Goal: Information Seeking & Learning: Learn about a topic

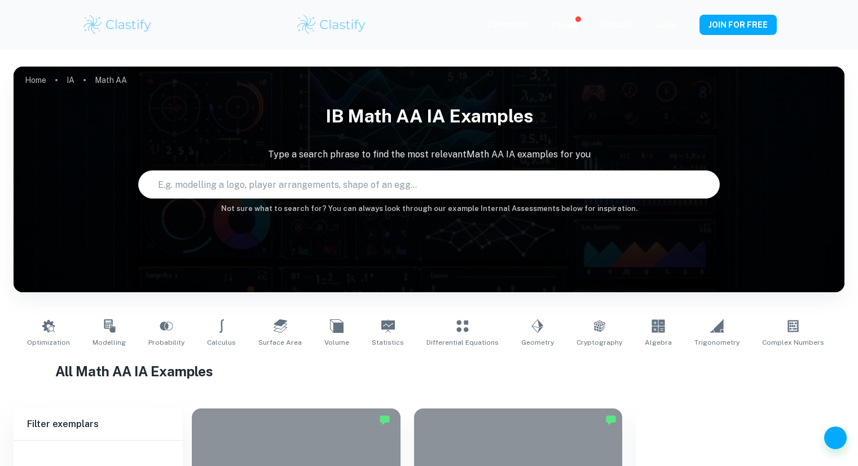
scroll to position [287, 0]
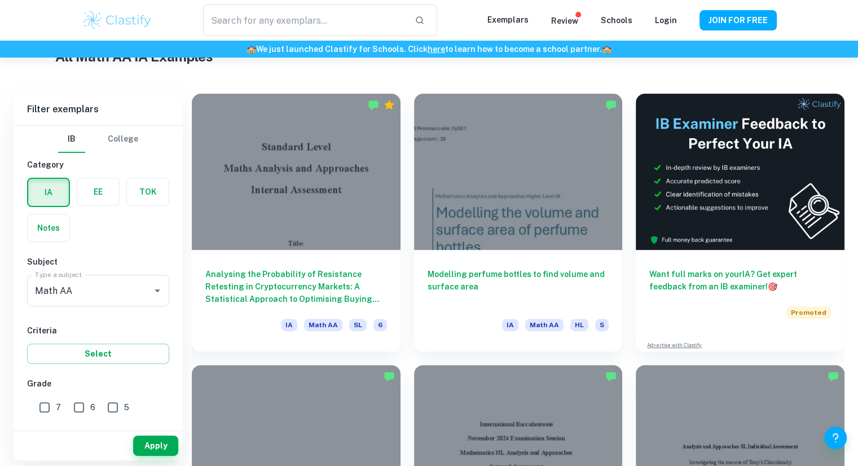
type input "Math AA"
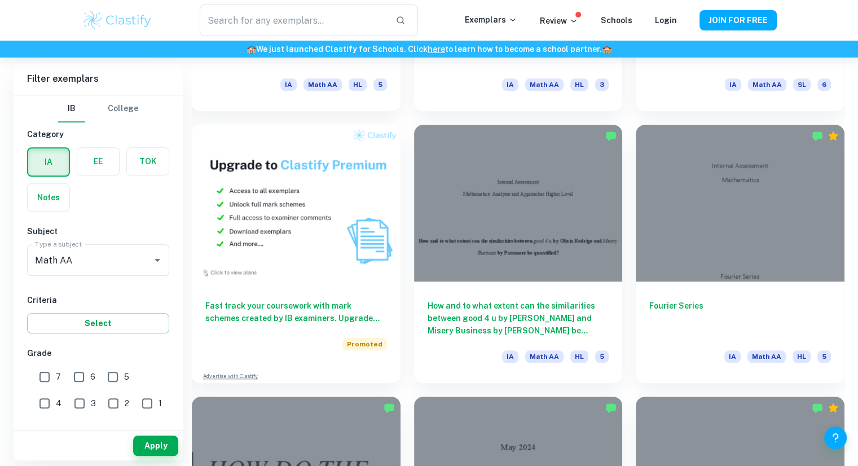
scroll to position [826, 0]
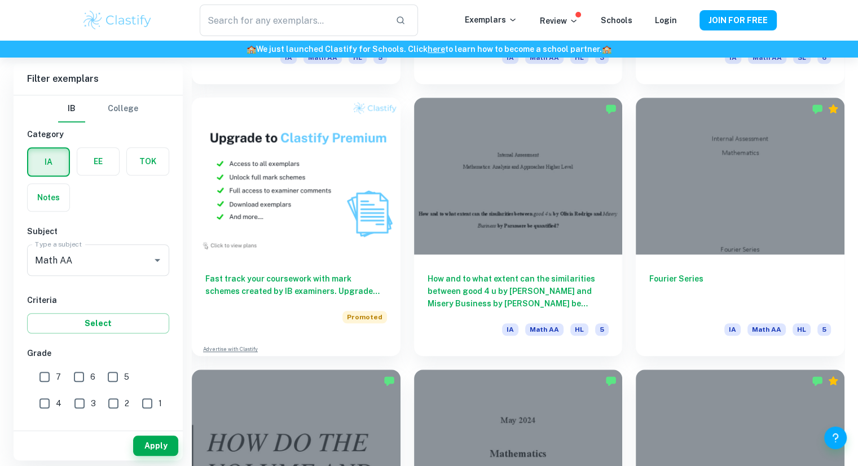
click at [410, 278] on div "How and to what extent can the similarities between good 4 u by [PERSON_NAME] a…" at bounding box center [512, 219] width 222 height 271
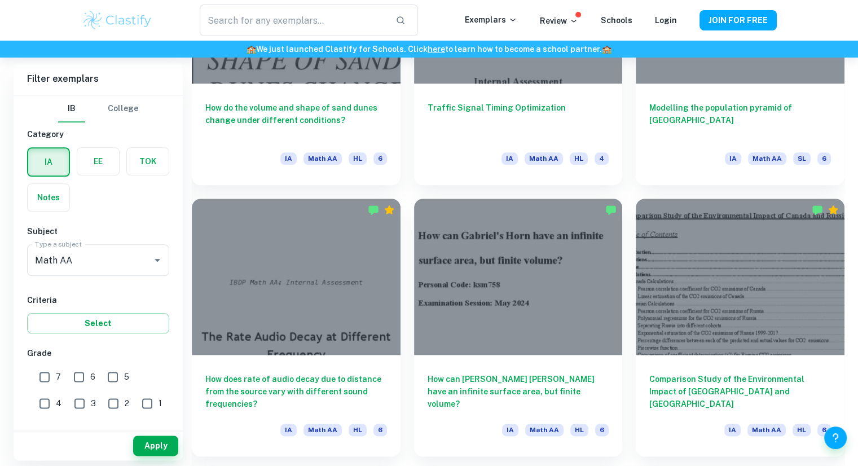
scroll to position [1269, 0]
click at [410, 278] on div "How can [PERSON_NAME] [PERSON_NAME] have an infinite surface area, but finite v…" at bounding box center [512, 320] width 222 height 271
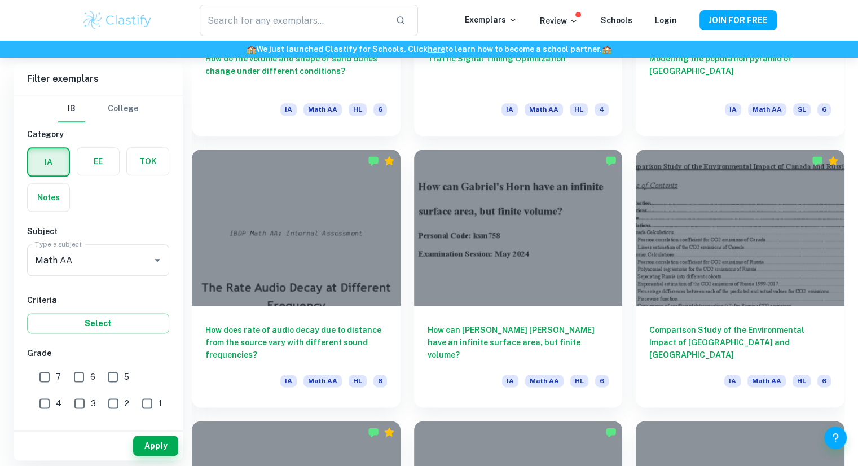
click at [56, 378] on span "7" at bounding box center [58, 377] width 5 height 12
click at [56, 378] on input "7" at bounding box center [44, 377] width 23 height 23
checkbox input "true"
click at [103, 261] on input "Math AA" at bounding box center [82, 259] width 100 height 21
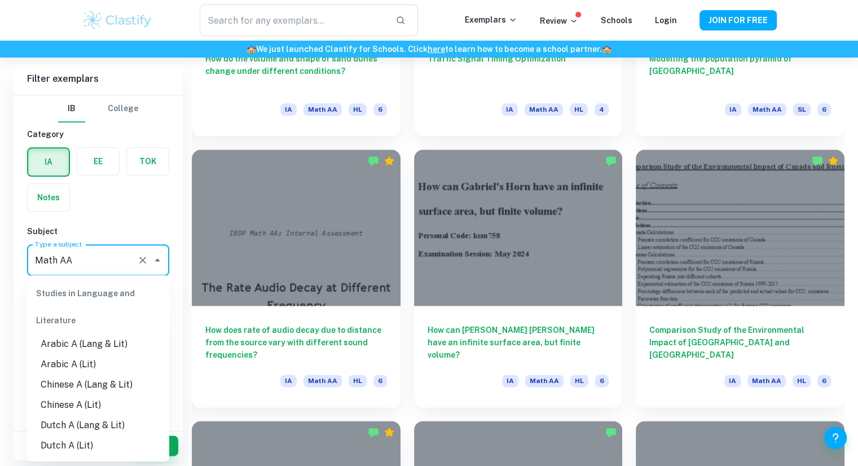
scroll to position [1430, 0]
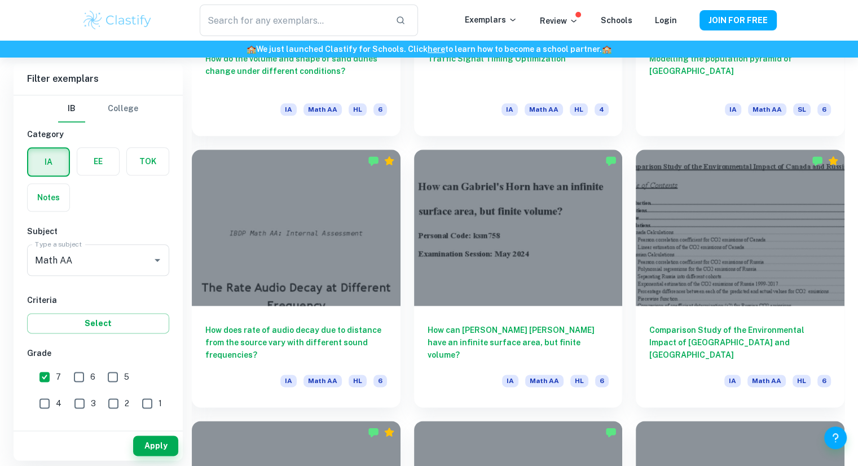
click at [116, 233] on h6 "Subject" at bounding box center [98, 231] width 142 height 12
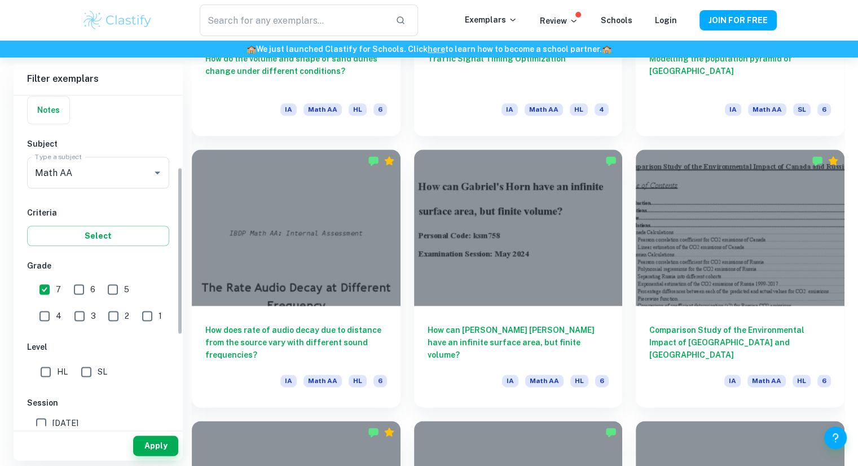
scroll to position [142, 0]
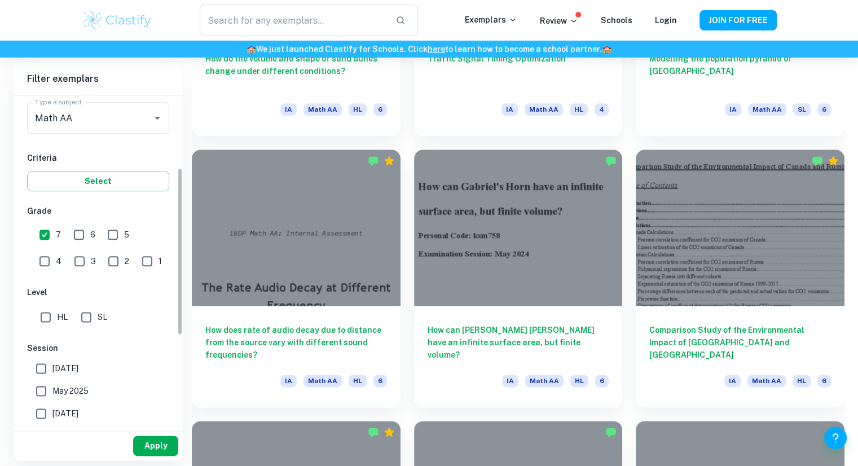
click at [151, 442] on button "Apply" at bounding box center [155, 446] width 45 height 20
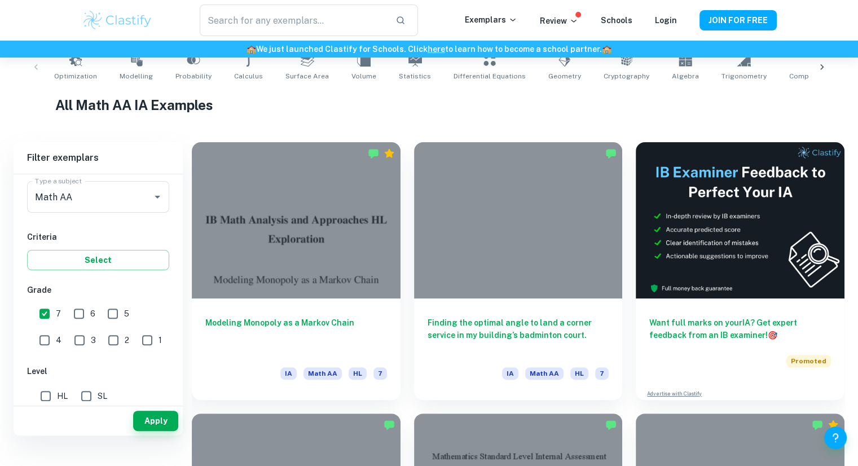
scroll to position [253, 0]
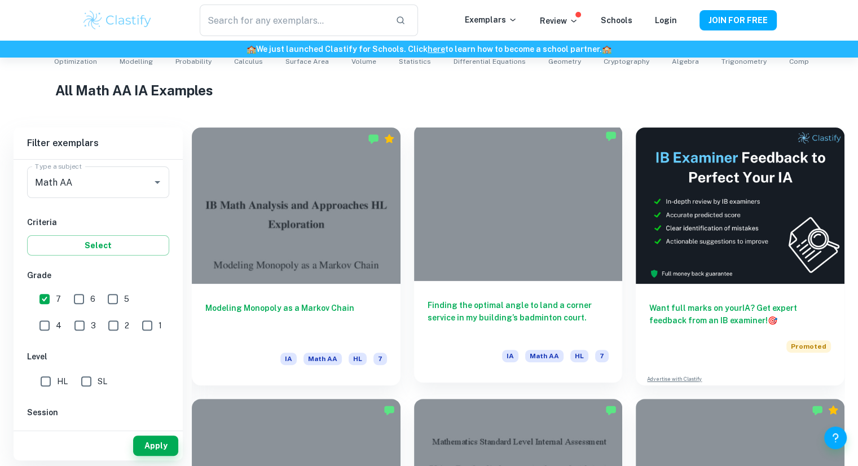
click at [463, 235] on div at bounding box center [518, 203] width 209 height 156
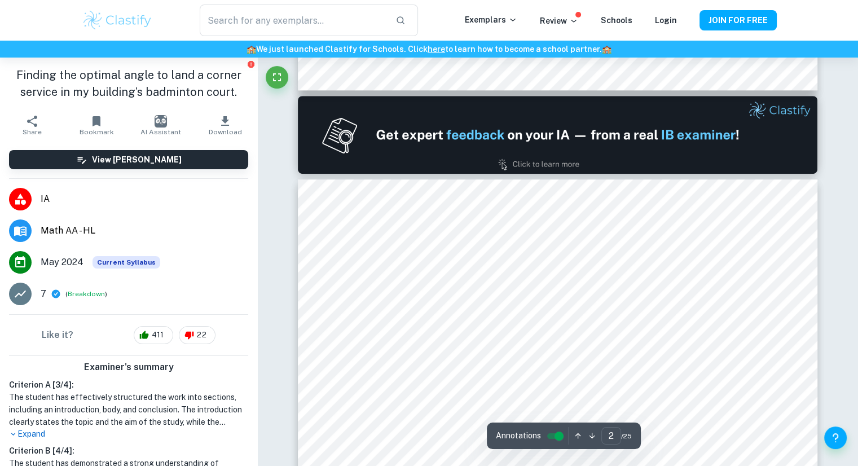
scroll to position [803, 0]
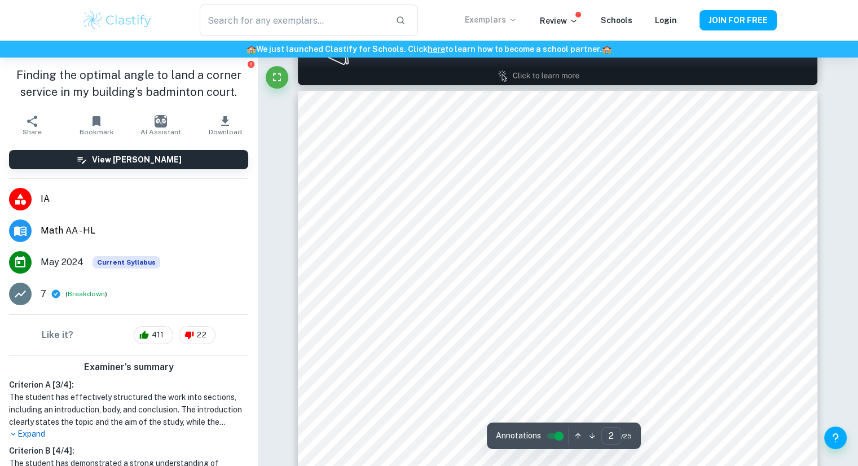
click at [488, 20] on p "Exemplars" at bounding box center [491, 20] width 52 height 12
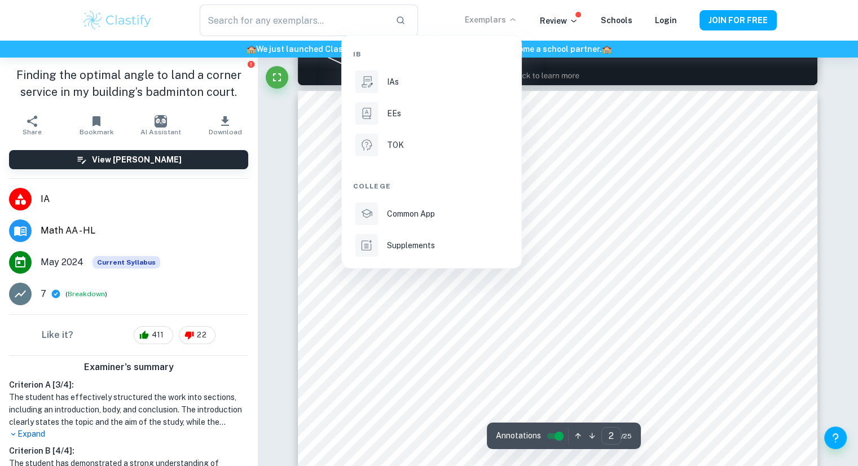
click at [488, 20] on div at bounding box center [429, 233] width 858 height 466
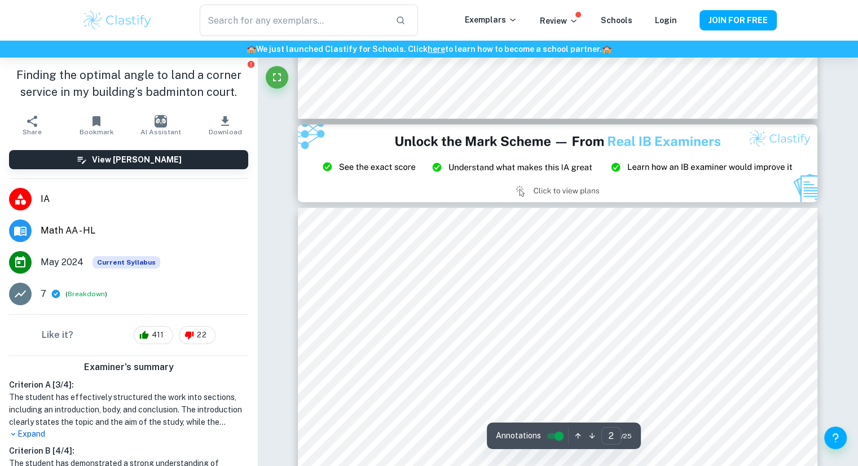
type input "3"
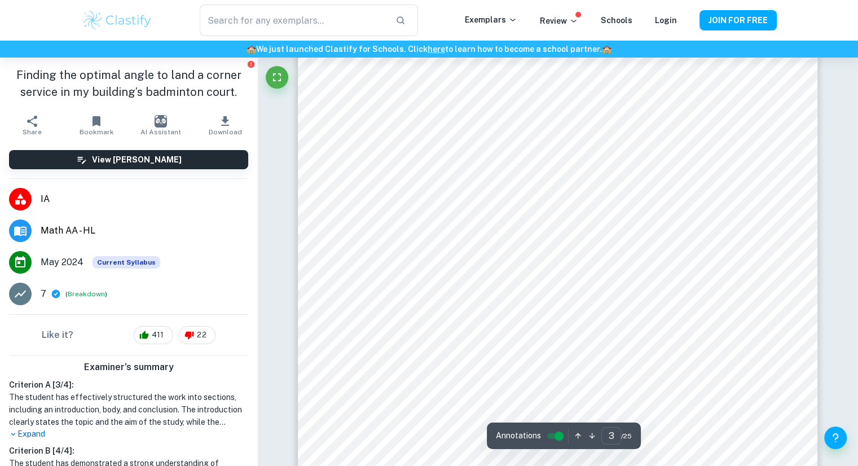
scroll to position [1727, 0]
click at [402, 252] on div at bounding box center [561, 264] width 400 height 25
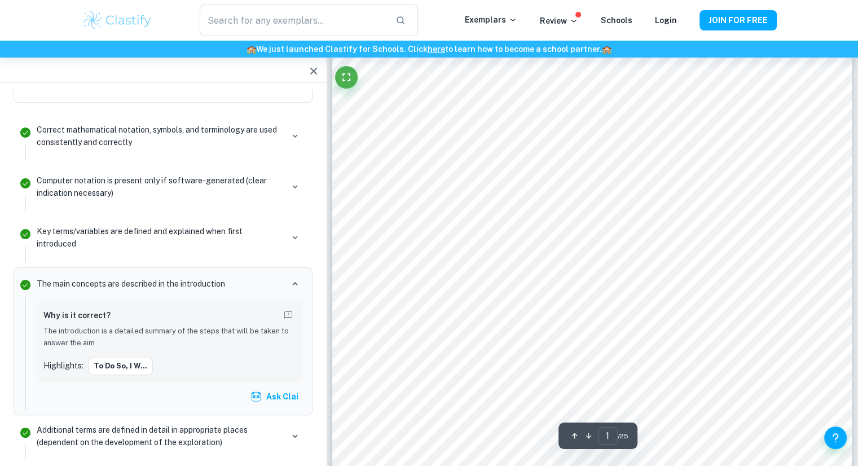
scroll to position [166, 0]
click at [296, 279] on icon "button" at bounding box center [295, 284] width 10 height 10
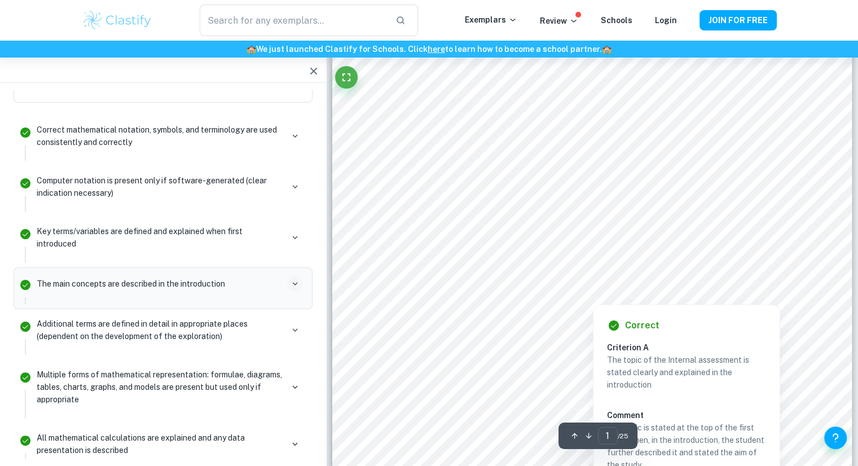
click at [510, 267] on div at bounding box center [594, 270] width 382 height 27
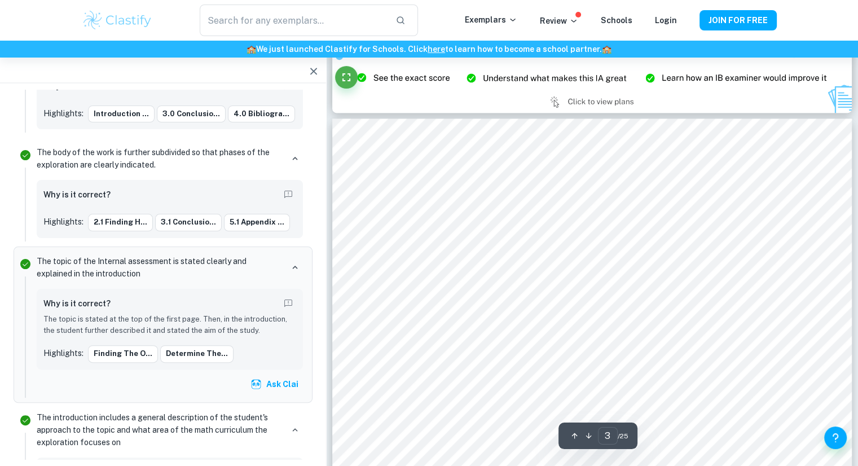
scroll to position [1612, 0]
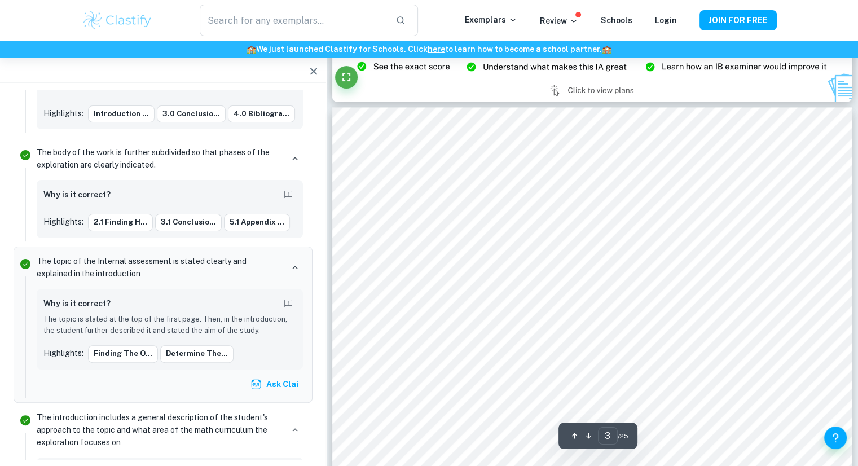
type input "2"
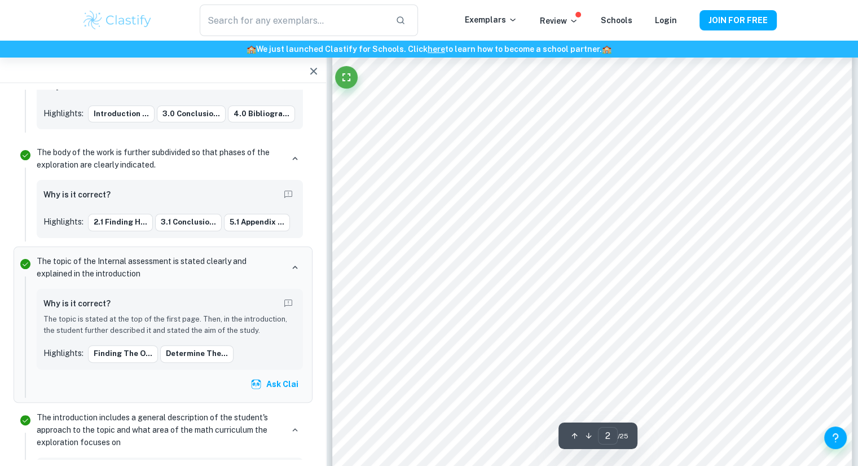
scroll to position [923, 0]
